Goal: Check status: Check status

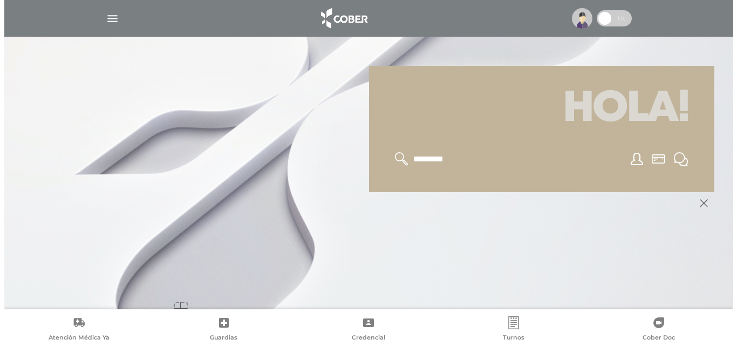
scroll to position [130, 0]
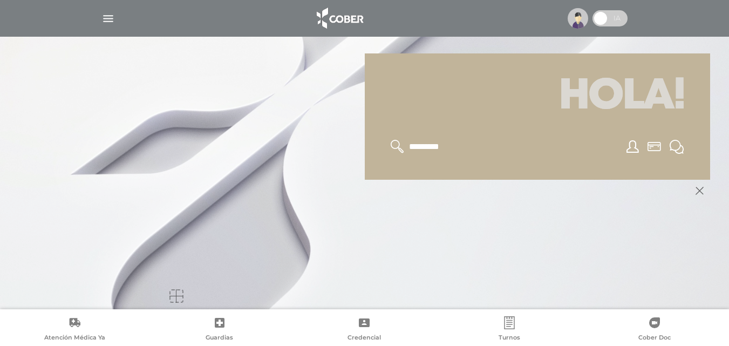
click at [587, 129] on div at bounding box center [538, 147] width 320 height 40
click at [103, 15] on img "button" at bounding box center [107, 18] width 13 height 13
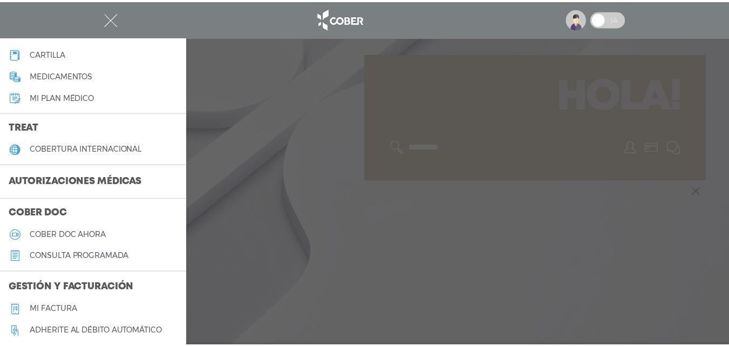
scroll to position [162, 0]
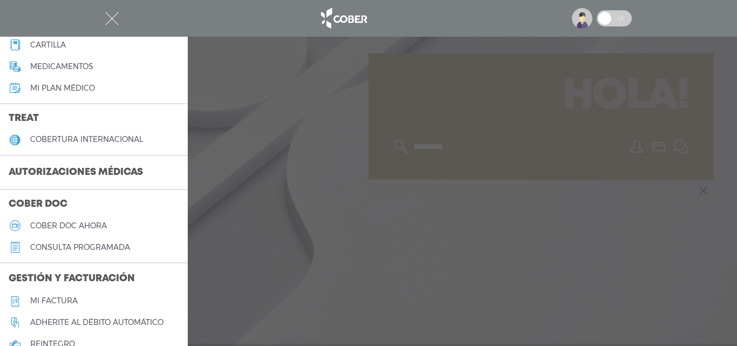
click at [71, 170] on h3 "Autorizaciones médicas" at bounding box center [76, 173] width 152 height 21
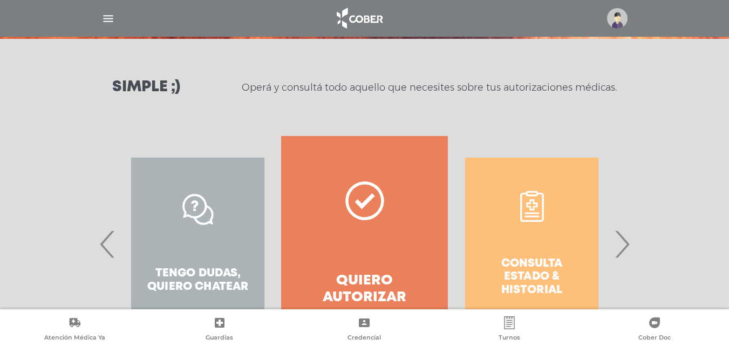
scroll to position [196, 0]
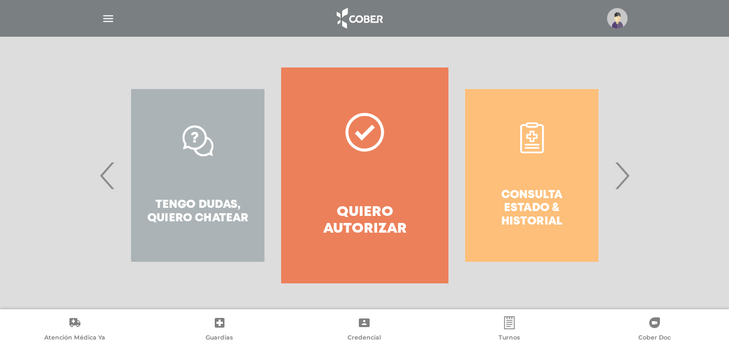
click at [627, 175] on span "›" at bounding box center [622, 175] width 21 height 58
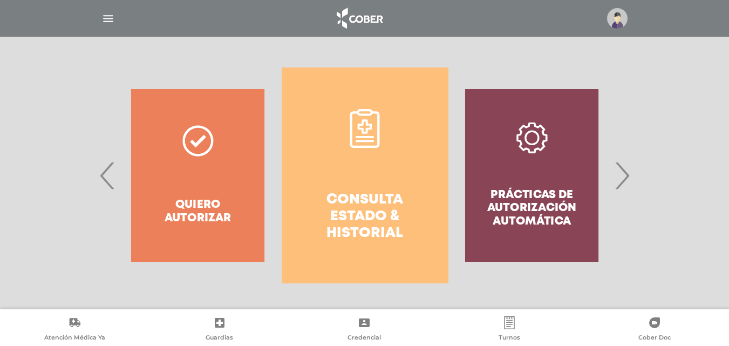
click at [361, 166] on link "Consulta estado & historial" at bounding box center [365, 175] width 167 height 216
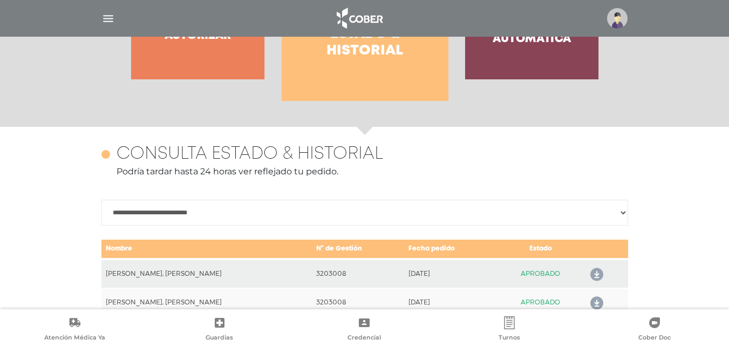
scroll to position [479, 0]
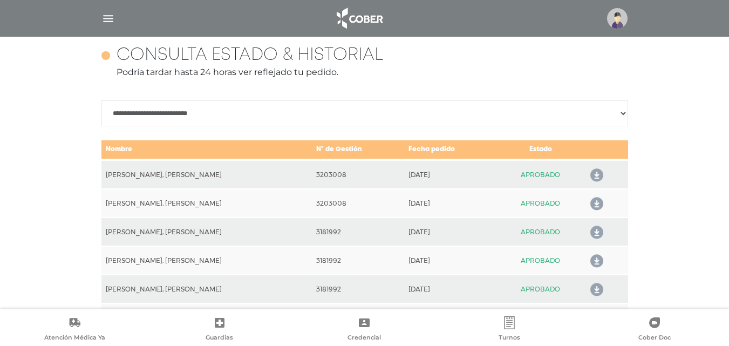
click at [591, 173] on icon at bounding box center [594, 175] width 17 height 17
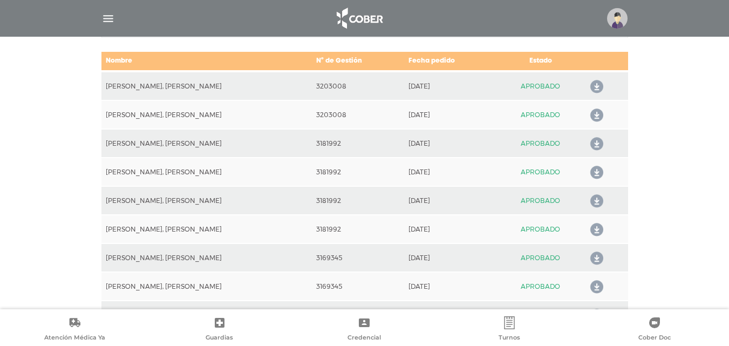
scroll to position [587, 0]
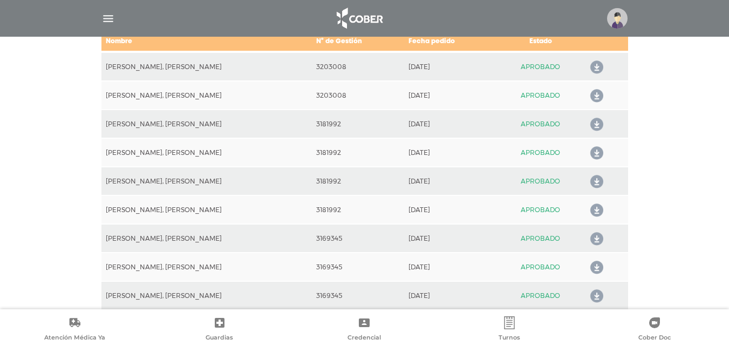
click at [589, 181] on icon at bounding box center [594, 181] width 17 height 17
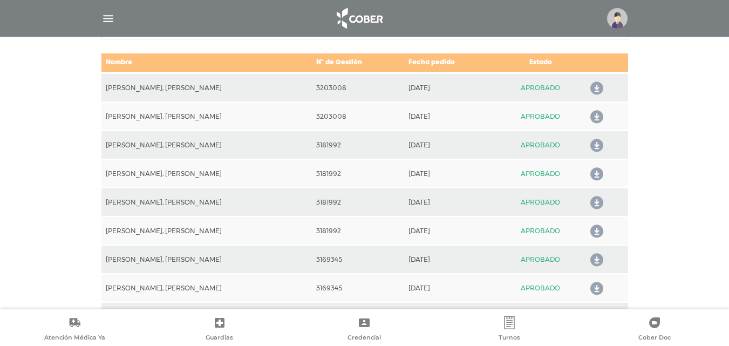
scroll to position [641, 0]
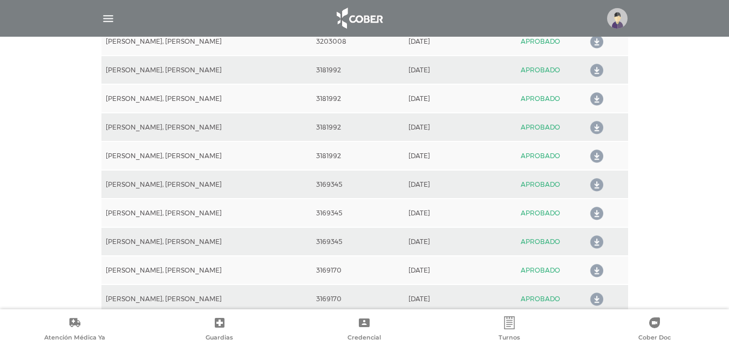
click at [588, 241] on icon at bounding box center [594, 242] width 17 height 17
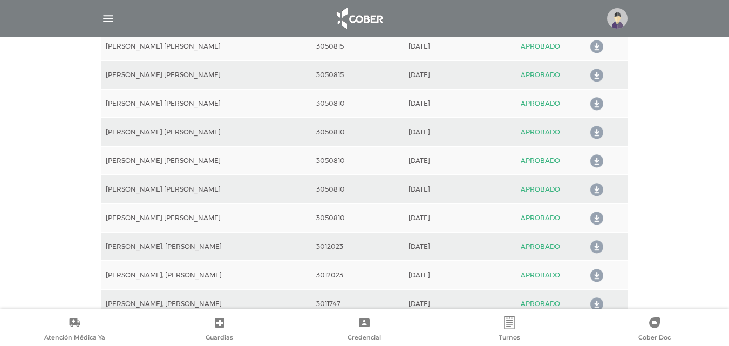
scroll to position [1235, 0]
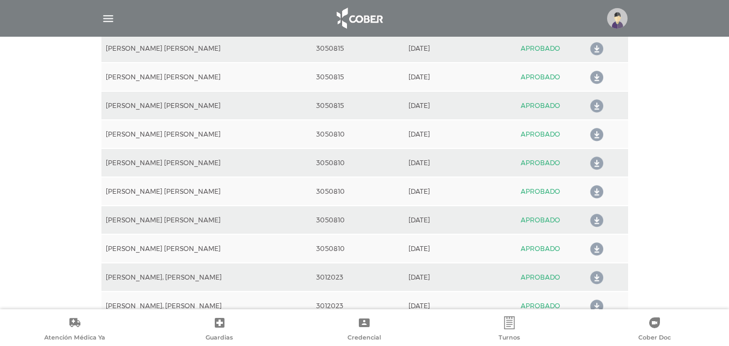
click at [590, 161] on icon at bounding box center [594, 163] width 17 height 17
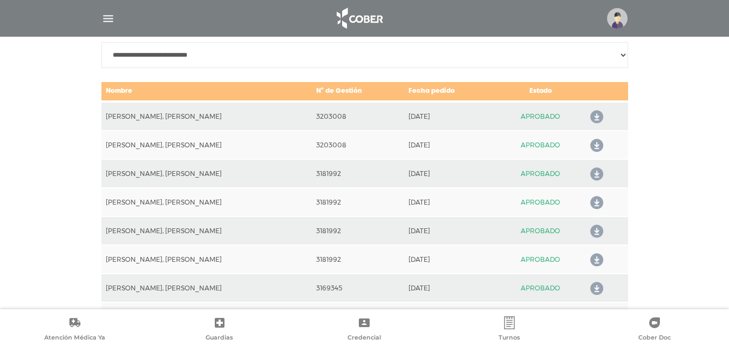
scroll to position [540, 0]
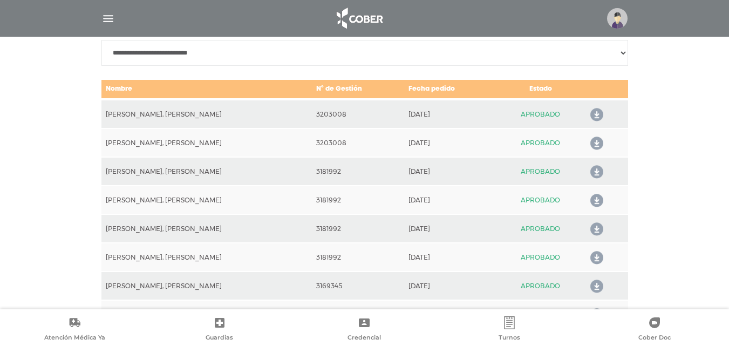
click at [592, 226] on icon at bounding box center [594, 229] width 17 height 17
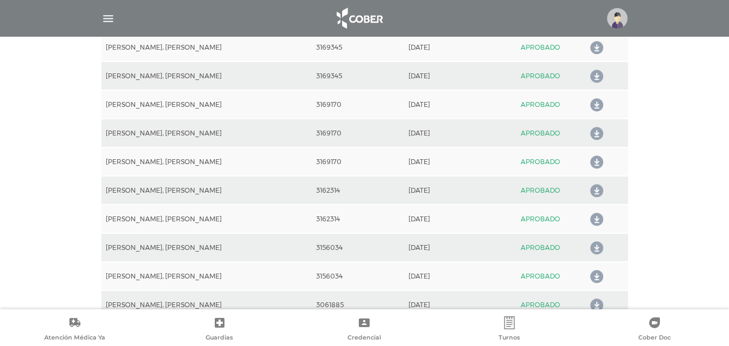
scroll to position [810, 0]
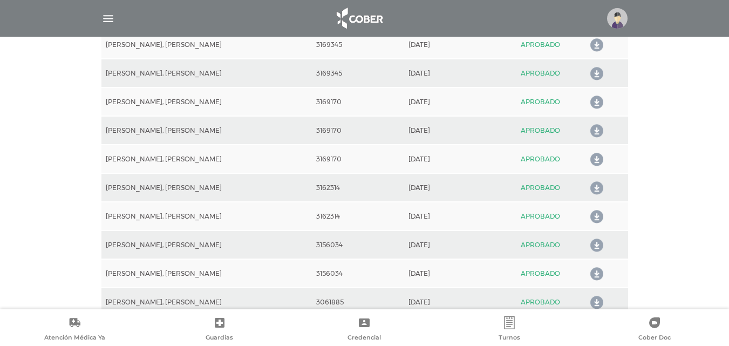
click at [593, 242] on icon at bounding box center [594, 245] width 17 height 17
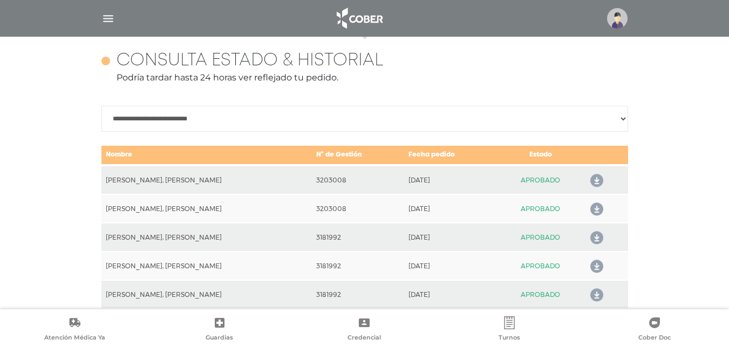
scroll to position [486, 0]
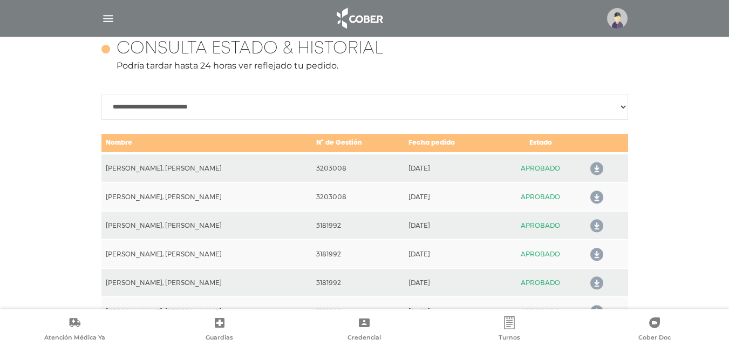
click at [621, 106] on select "**********" at bounding box center [364, 107] width 527 height 26
select select "**********"
click at [101, 94] on select "**********" at bounding box center [364, 107] width 527 height 26
